Goal: Obtain resource: Download file/media

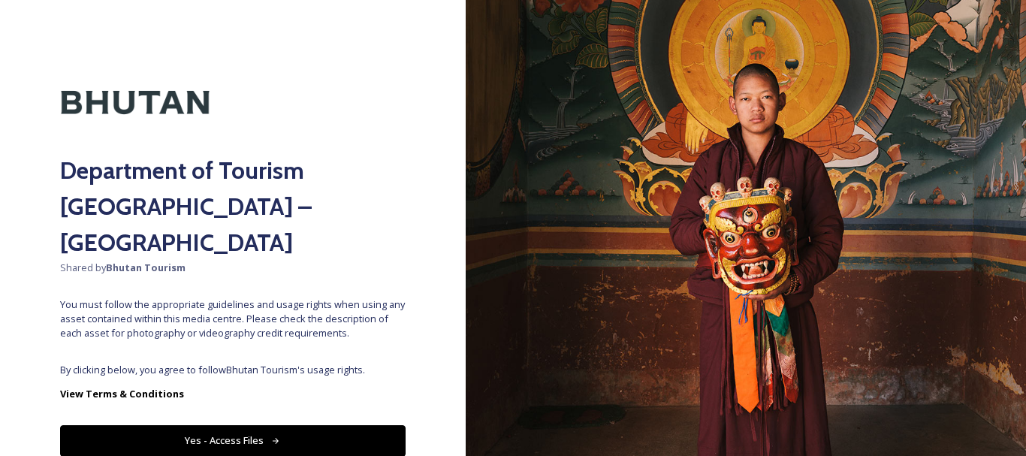
click at [295, 425] on button "Yes - Access Files" at bounding box center [233, 440] width 346 height 31
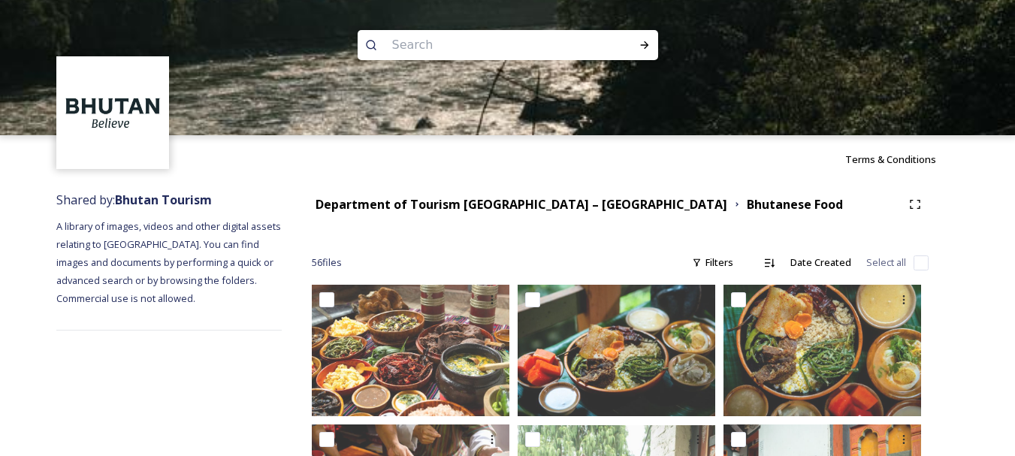
click at [536, 44] on input at bounding box center [488, 45] width 206 height 33
type input "[GEOGRAPHIC_DATA]"
click at [639, 40] on icon at bounding box center [645, 45] width 12 height 12
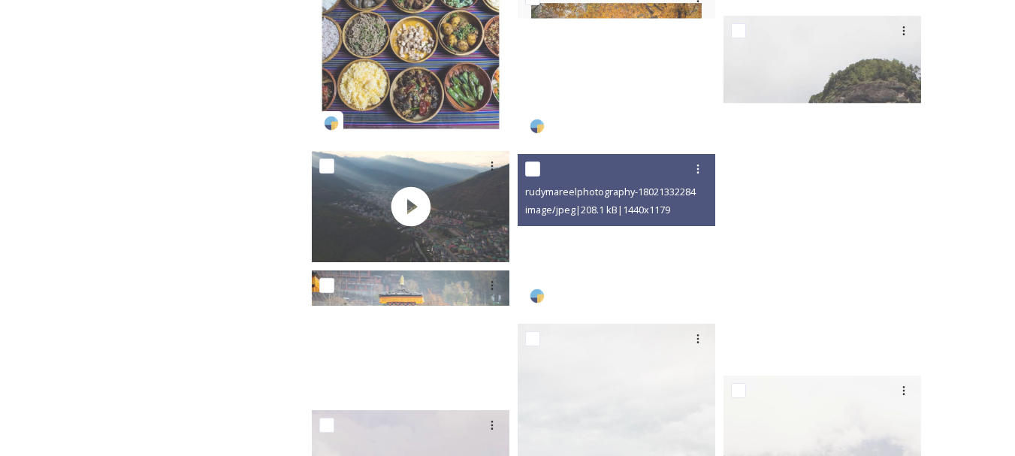
scroll to position [3202, 0]
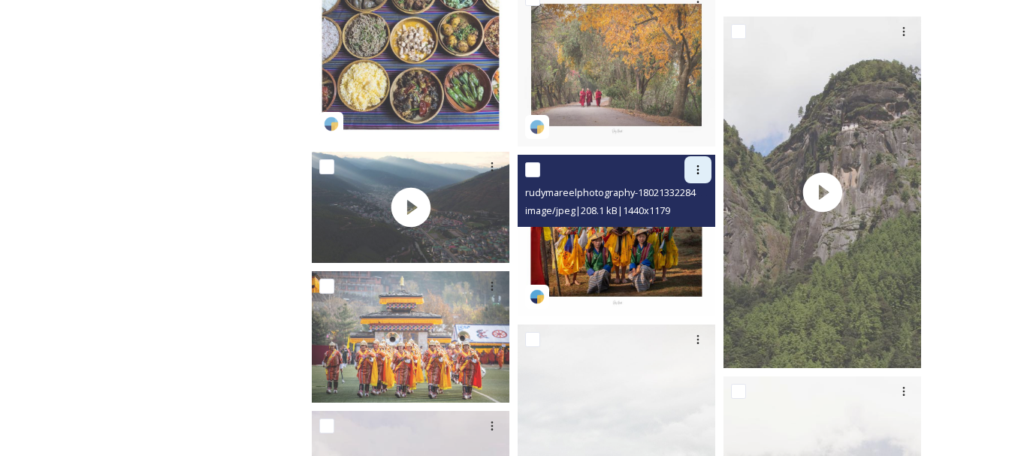
click at [701, 169] on icon at bounding box center [698, 170] width 12 height 12
click at [687, 234] on span "Download" at bounding box center [680, 232] width 46 height 14
